Goal: Task Accomplishment & Management: Manage account settings

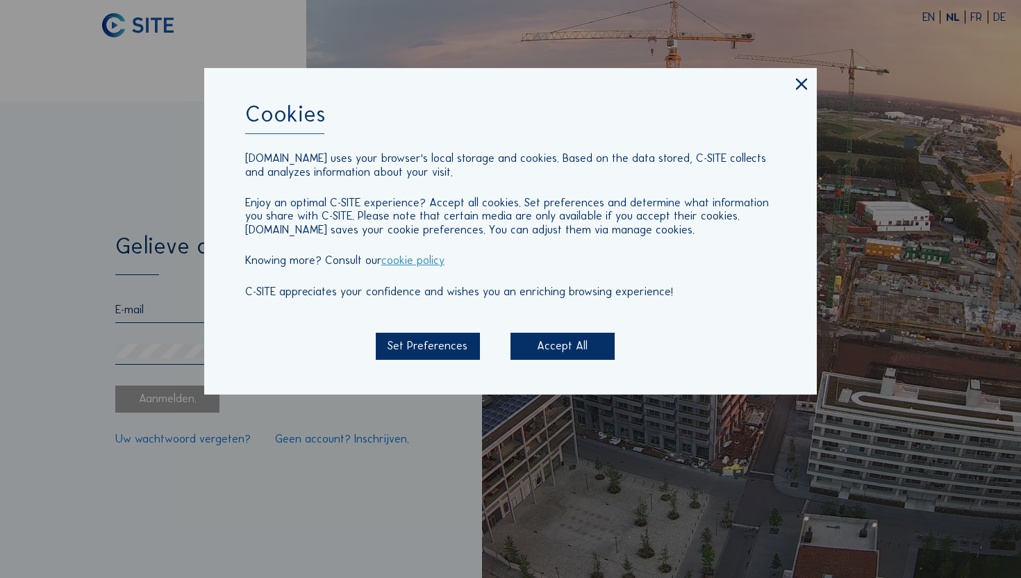
click at [572, 348] on div "Accept All" at bounding box center [563, 346] width 104 height 27
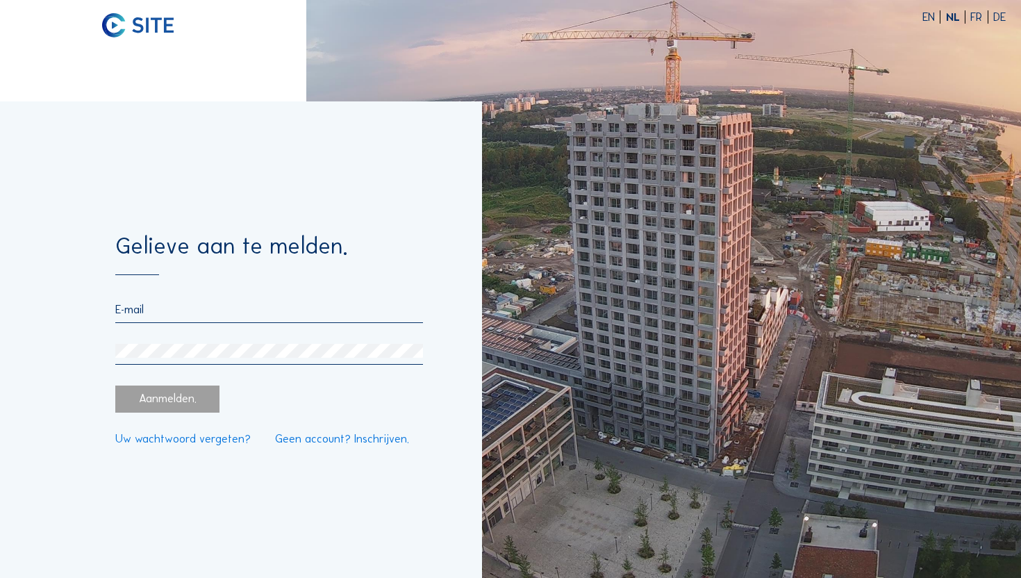
click at [259, 314] on input "email" at bounding box center [269, 309] width 308 height 13
type input "[EMAIL_ADDRESS][DOMAIN_NAME]"
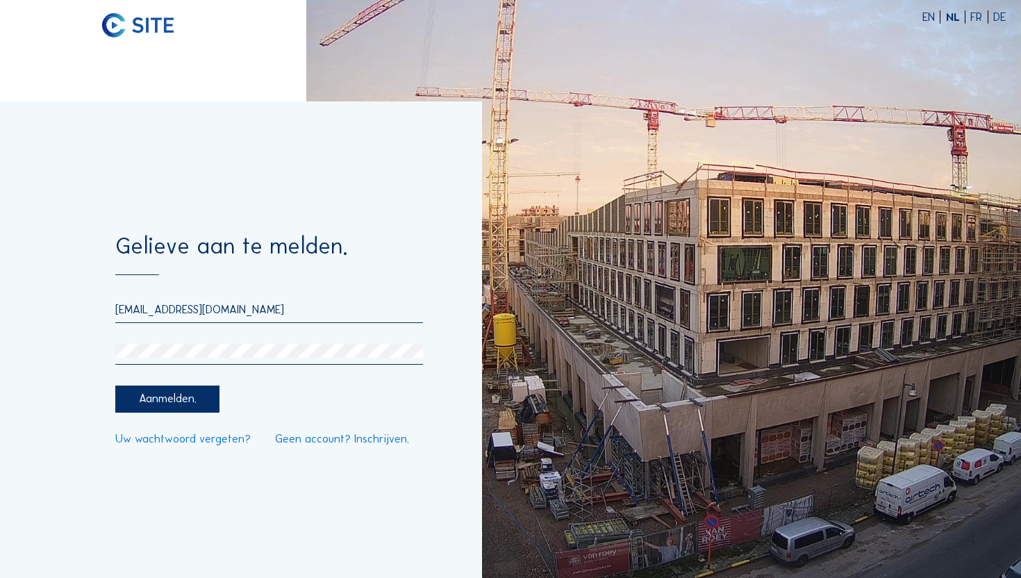
click at [200, 409] on div "Aanmelden." at bounding box center [167, 399] width 104 height 27
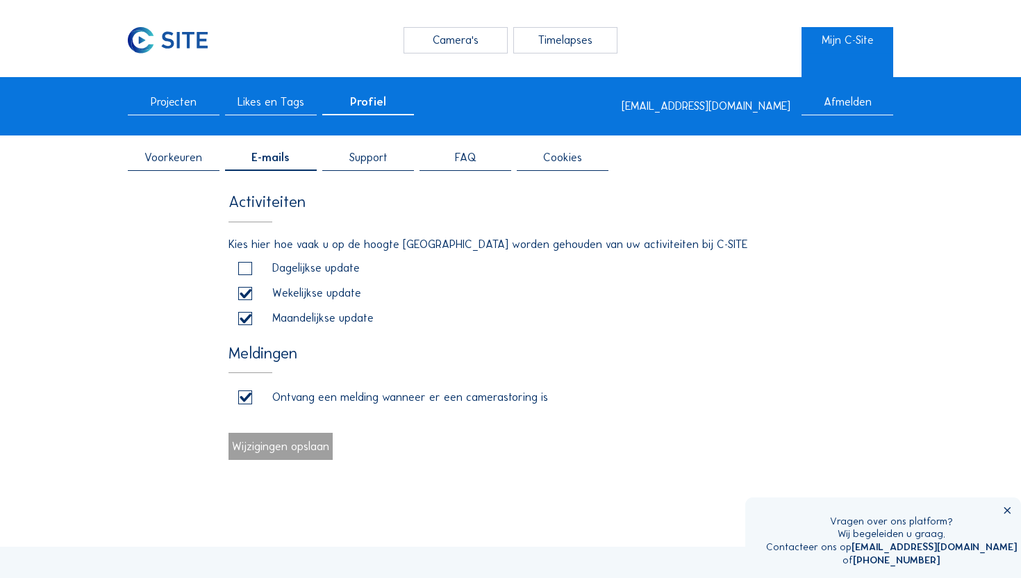
click at [241, 287] on label at bounding box center [244, 293] width 13 height 13
click at [241, 289] on input "checkbox" at bounding box center [242, 293] width 9 height 9
checkbox input "false"
click at [242, 322] on input "checkbox" at bounding box center [242, 318] width 9 height 9
checkbox input "false"
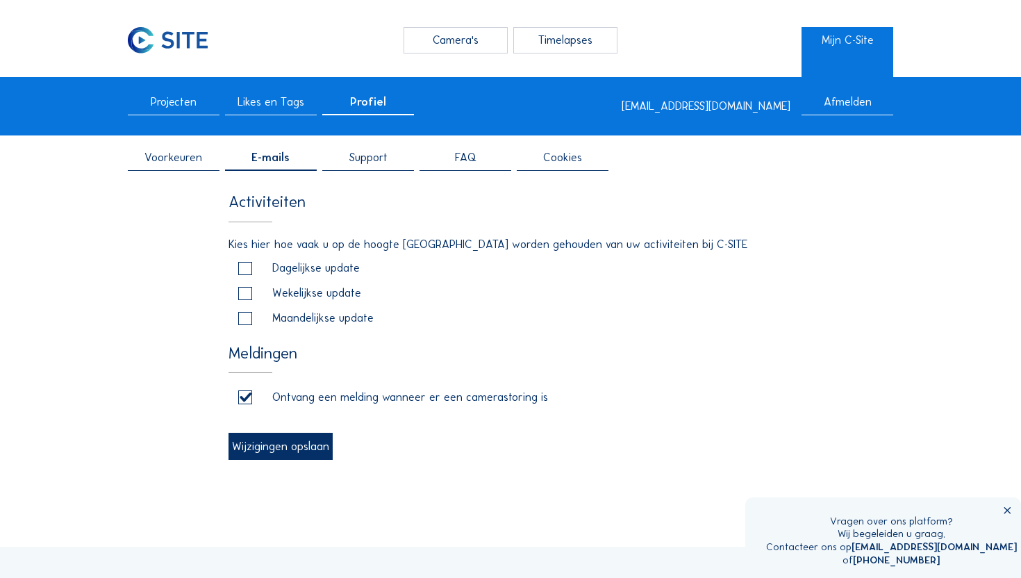
click at [242, 395] on input "checkbox" at bounding box center [242, 397] width 9 height 9
checkbox input "false"
click at [276, 450] on div "Wijzigingen opslaan" at bounding box center [281, 446] width 104 height 27
click at [852, 97] on div "Afmelden" at bounding box center [848, 106] width 92 height 19
